Goal: Transaction & Acquisition: Purchase product/service

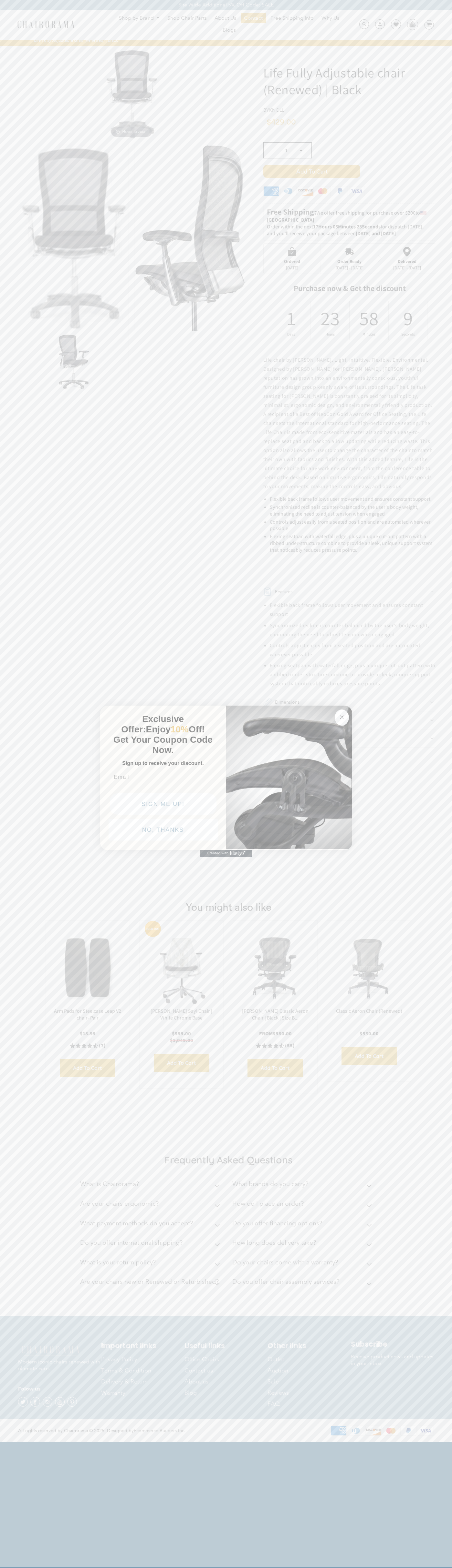
click at [163, 831] on button "NO, THANKS" at bounding box center [163, 830] width 109 height 21
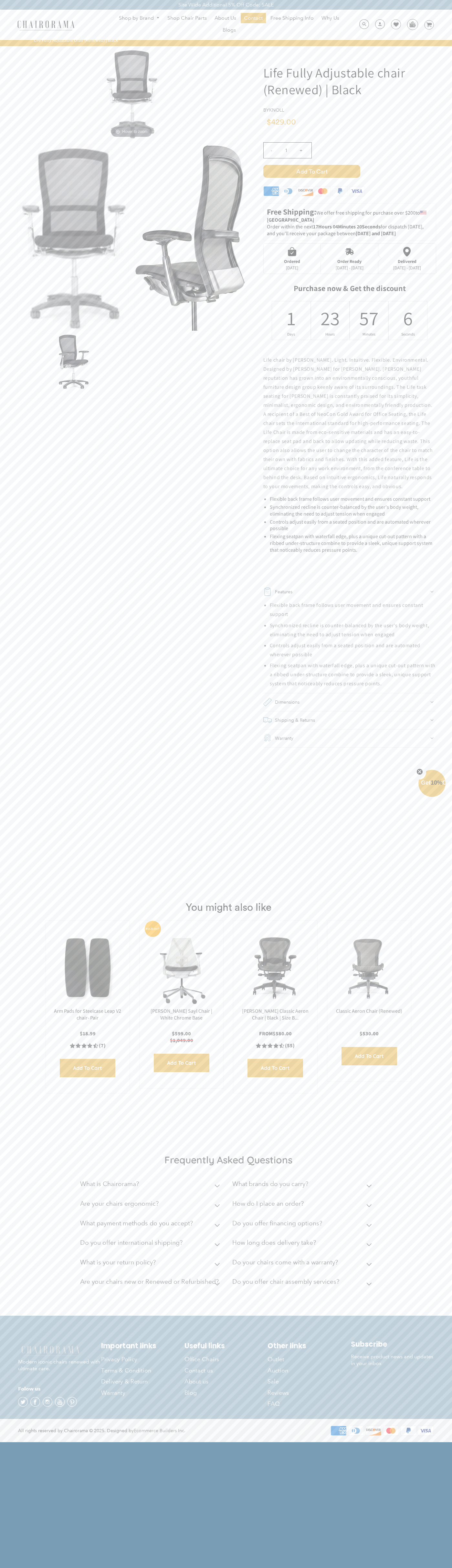
click at [311, 171] on span "Add to Cart" at bounding box center [311, 171] width 97 height 13
click at [394, 25] on icon at bounding box center [396, 24] width 5 height 5
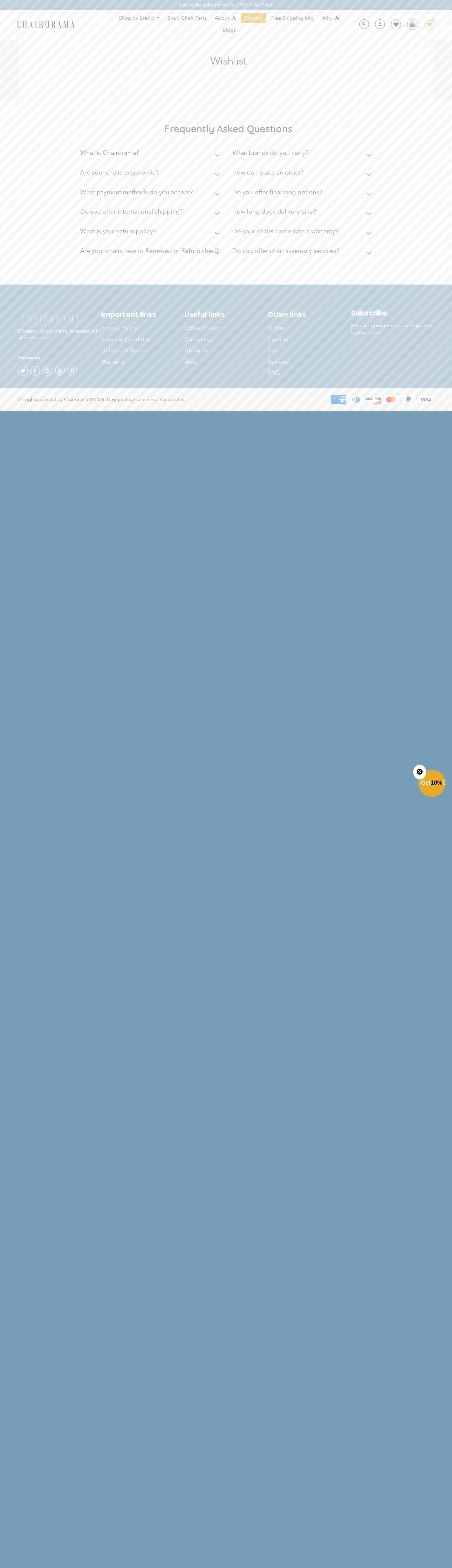
click at [229, 10] on div "Shop by Brand Haworth Herman Miller Steelcase Knoll Human Scale" at bounding box center [226, 25] width 452 height 30
click at [434, 410] on html "Site Wide Additional 5% Off Code: SALE Site Wide Additional 5% Off Code: SALE S…" at bounding box center [226, 205] width 452 height 410
click at [291, 410] on html "Site Wide Additional 5% Off Code: SALE Site Wide Additional 5% Off Code: SALE S…" at bounding box center [226, 205] width 452 height 410
click at [16, 100] on div "Frequently Asked Questions What is Chairorama? Chairorama is your go-to destina…" at bounding box center [226, 192] width 452 height 184
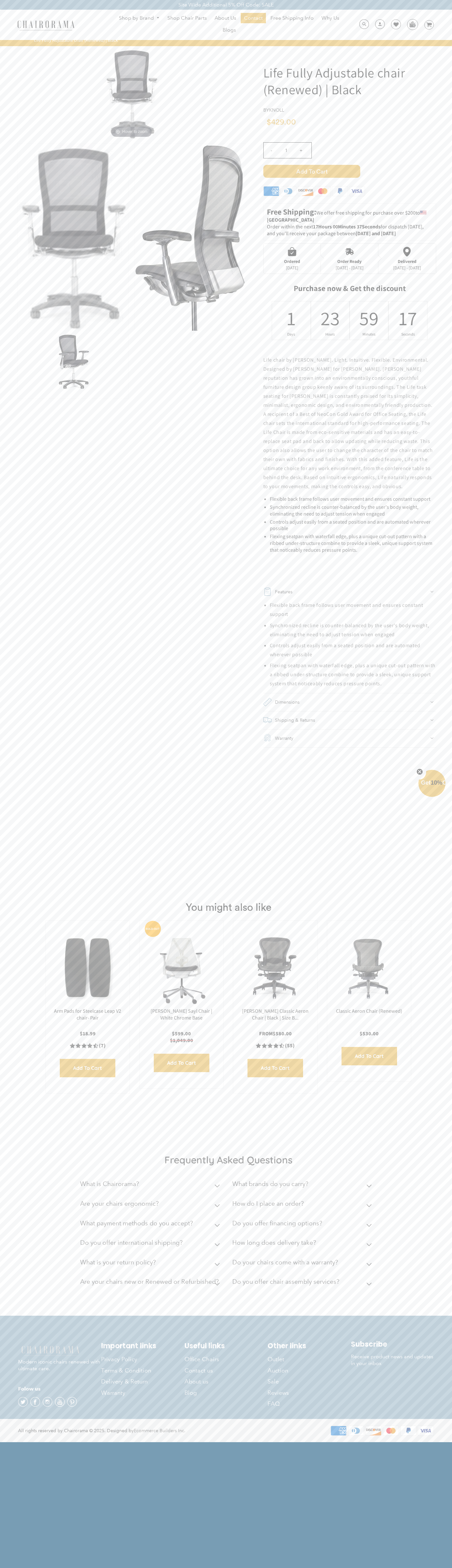
click at [271, 192] on icon at bounding box center [271, 191] width 15 height 9
click at [350, 158] on div "- 1 +" at bounding box center [350, 152] width 173 height 26
click at [311, 171] on span "Add to Cart" at bounding box center [311, 171] width 97 height 13
click at [292, 259] on div "Ordered" at bounding box center [292, 261] width 16 height 5
click at [291, 320] on div "1" at bounding box center [291, 318] width 9 height 25
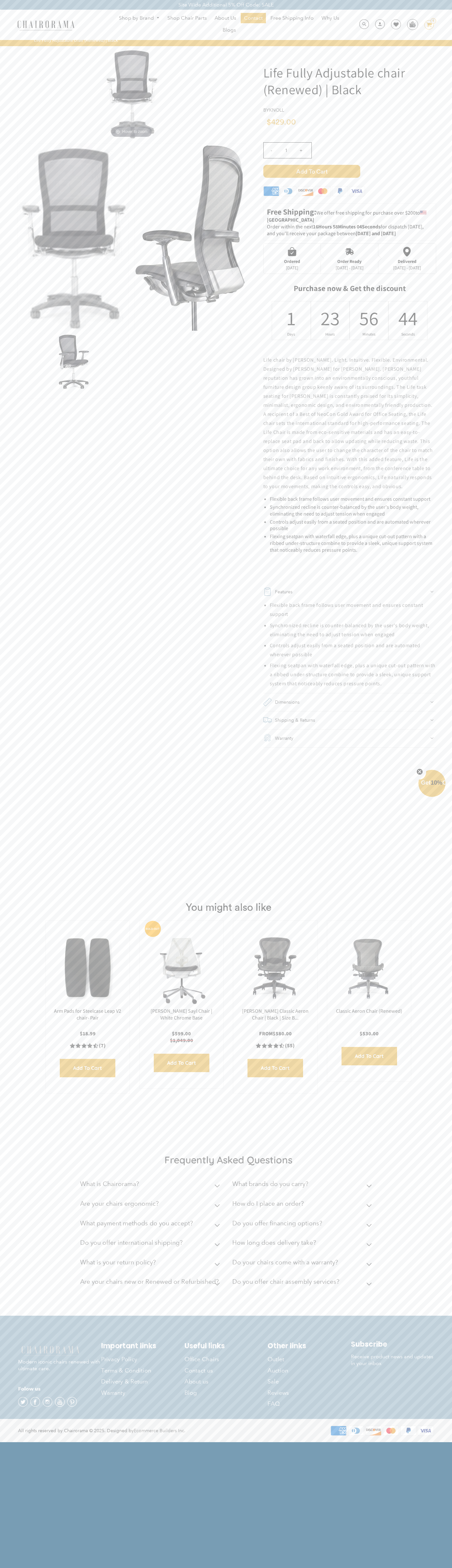
click at [311, 171] on span "Add to Cart" at bounding box center [311, 171] width 97 height 13
click at [412, 24] on img at bounding box center [412, 24] width 10 height 10
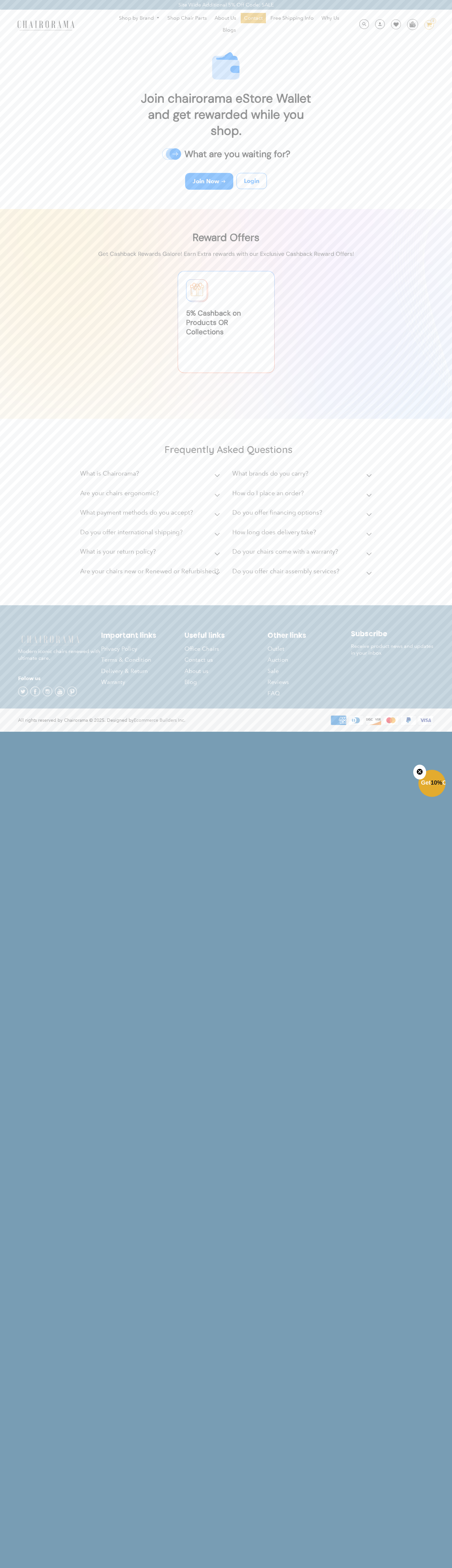
click at [121, 17] on link "Shop by Brand" at bounding box center [139, 18] width 47 height 10
click at [429, 578] on div "Frequently Asked Questions What is Chairorama? Chairorama is your go-to destina…" at bounding box center [226, 513] width 452 height 184
click at [281, 731] on html "Site Wide Additional 5% Off Code: SALE Site Wide Additional 5% Off Code: SALE S…" at bounding box center [226, 365] width 452 height 731
click at [15, 731] on html "Site Wide Additional 5% Off Code: SALE Site Wide Additional 5% Off Code: SALE S…" at bounding box center [226, 365] width 452 height 731
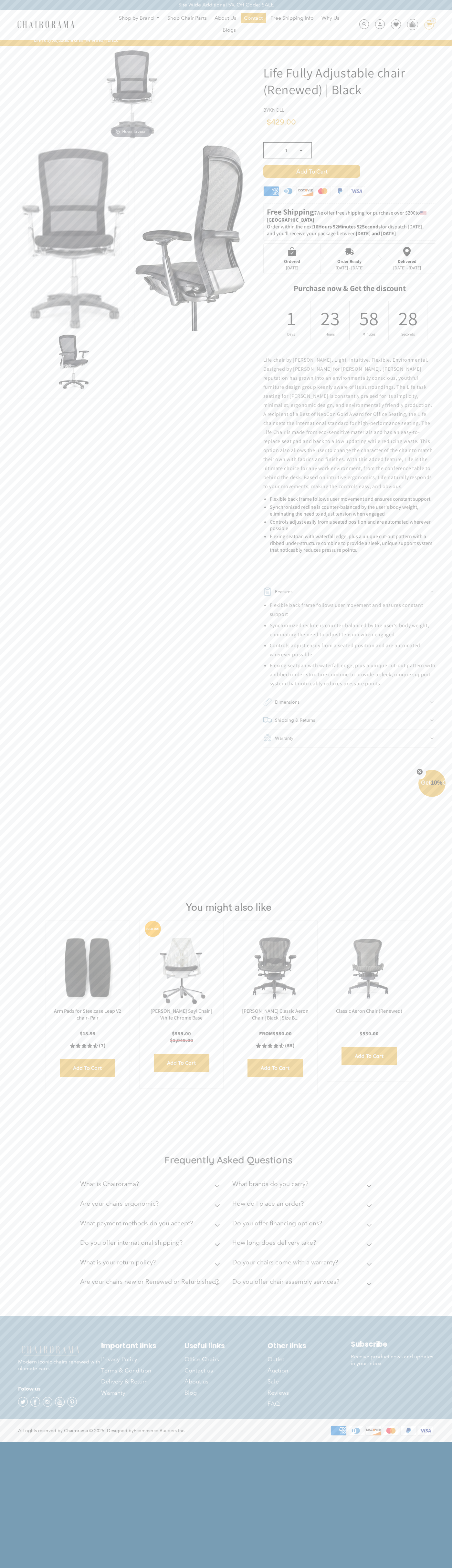
click at [394, 25] on icon at bounding box center [396, 24] width 5 height 5
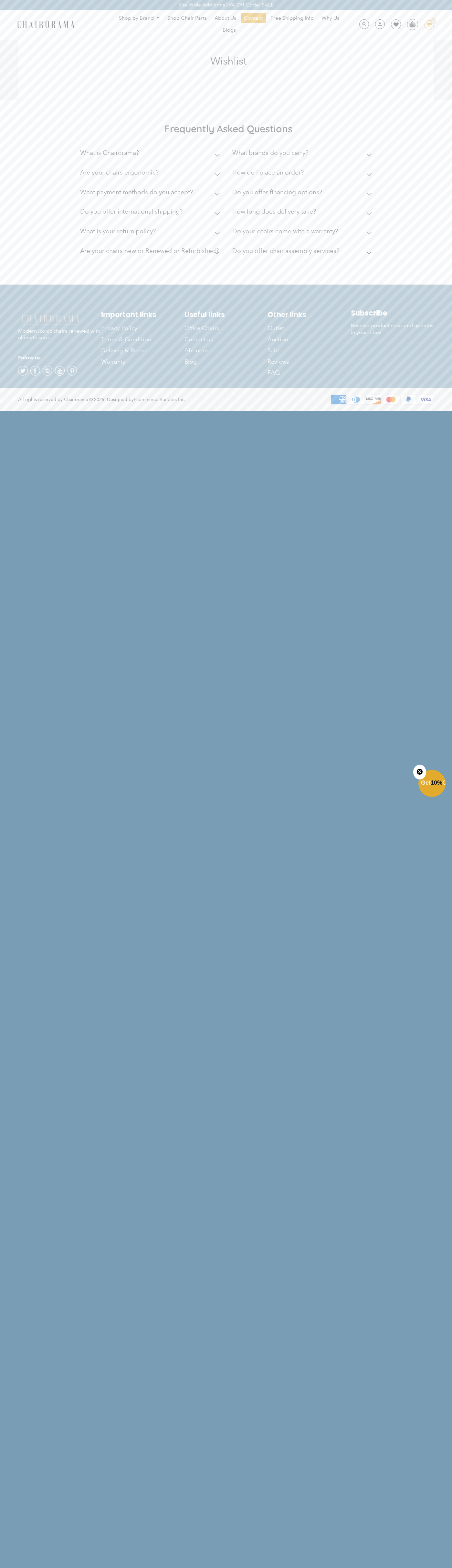
click at [420, 772] on icon "Close teaser" at bounding box center [419, 772] width 2 height 2
